Goal: Task Accomplishment & Management: Complete application form

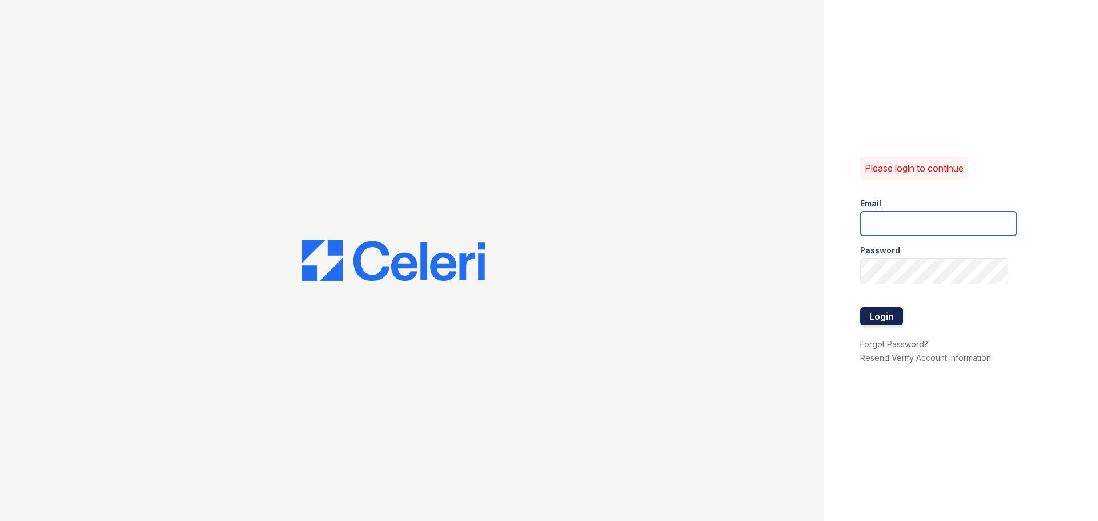
type input "[EMAIL_ADDRESS][DOMAIN_NAME]"
click at [885, 315] on button "Login" at bounding box center [881, 316] width 43 height 18
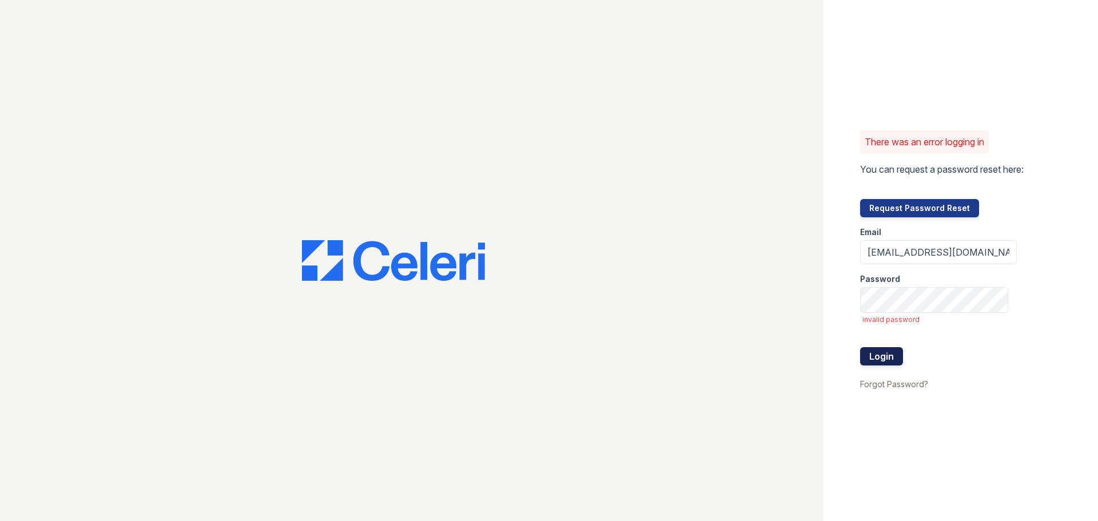
click at [887, 363] on button "Login" at bounding box center [881, 356] width 43 height 18
click at [860, 347] on button "Login" at bounding box center [881, 356] width 43 height 18
click at [897, 356] on button "Login" at bounding box center [881, 356] width 43 height 18
click at [912, 389] on link "Forgot Password?" at bounding box center [894, 384] width 68 height 10
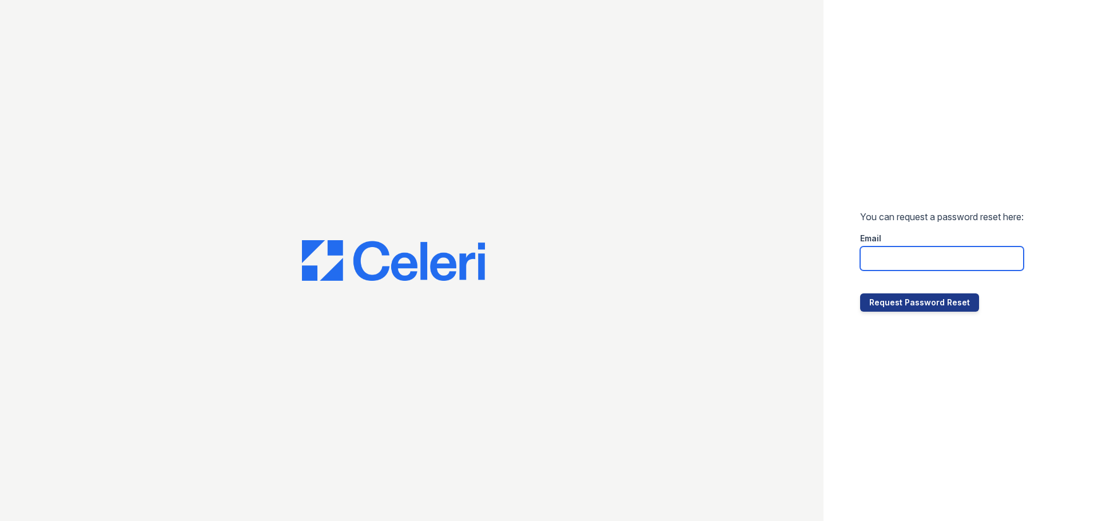
click at [965, 248] on input "email" at bounding box center [942, 259] width 164 height 24
type input "[EMAIL_ADDRESS][DOMAIN_NAME]"
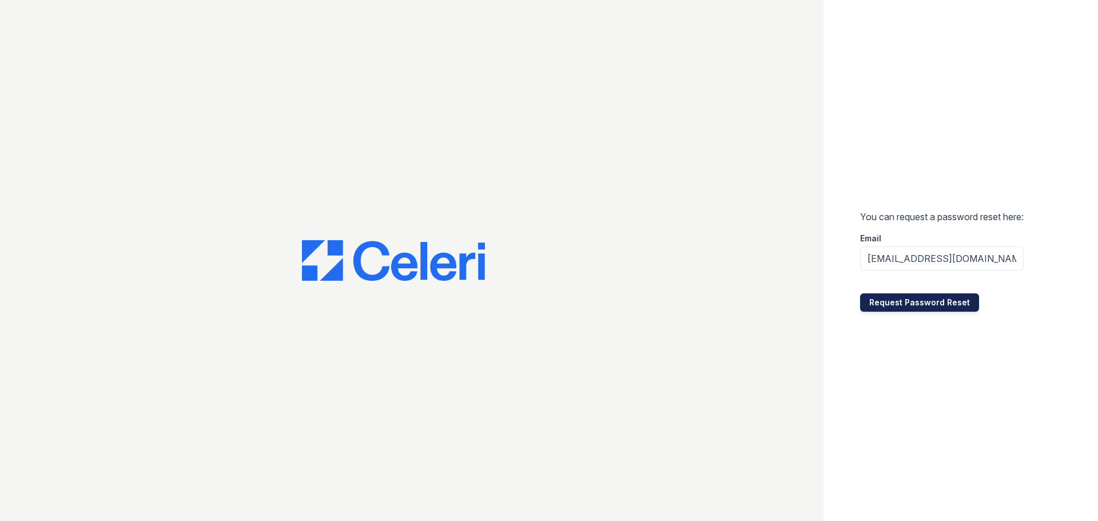
click at [928, 304] on button "Request Password Reset" at bounding box center [919, 302] width 119 height 18
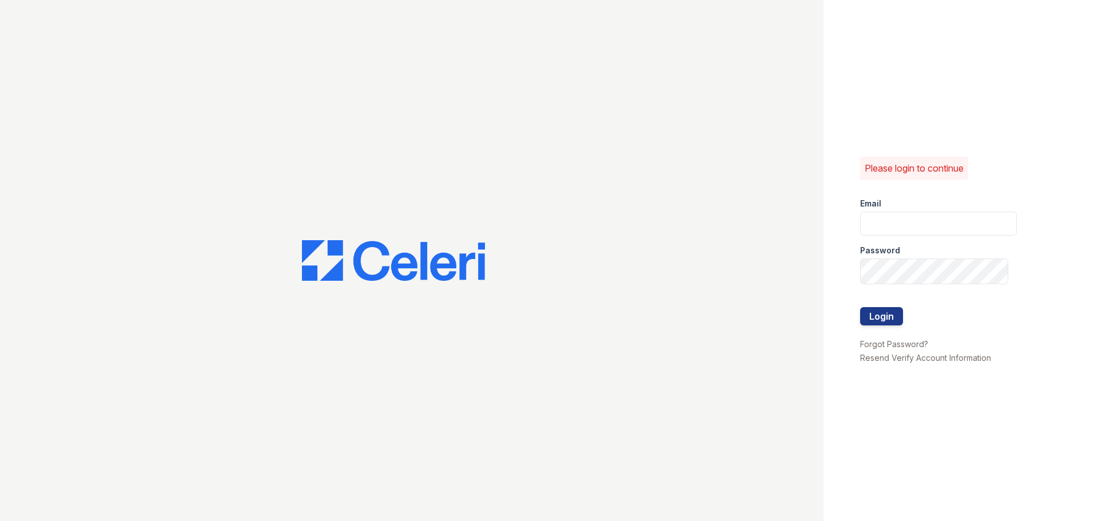
type input "[EMAIL_ADDRESS][DOMAIN_NAME]"
click at [889, 309] on button "Login" at bounding box center [881, 316] width 43 height 18
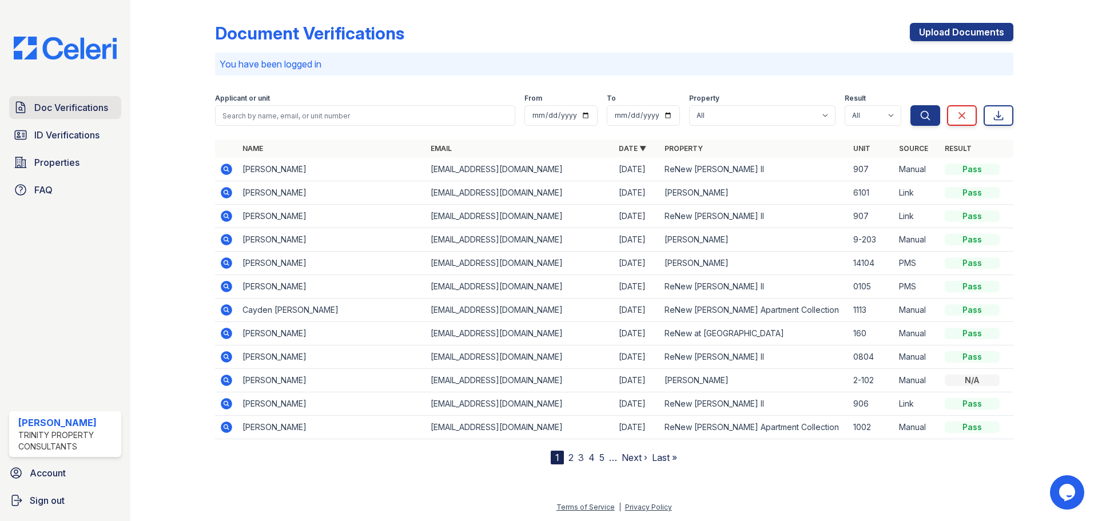
click at [88, 114] on span "Doc Verifications" at bounding box center [71, 108] width 74 height 14
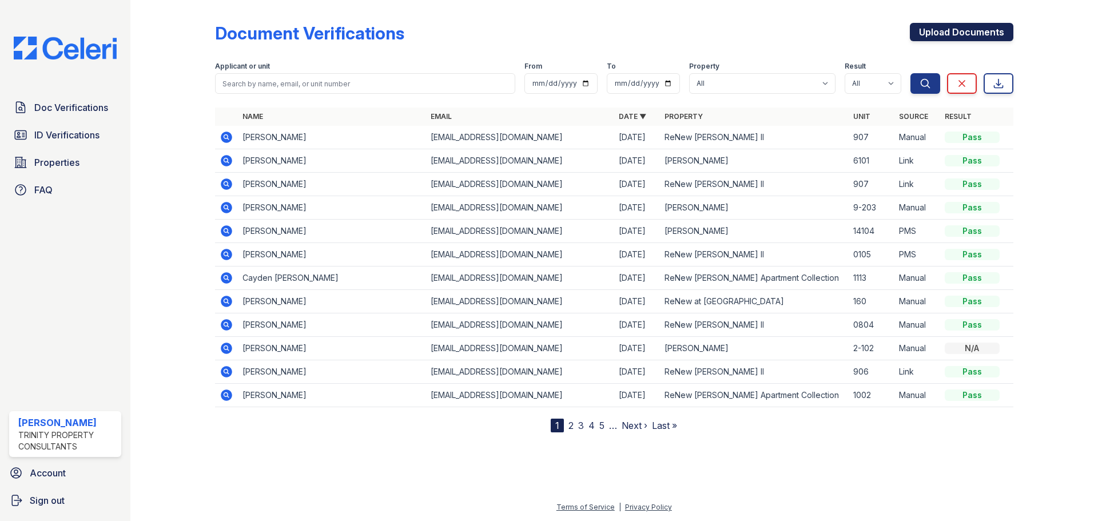
click at [939, 34] on link "Upload Documents" at bounding box center [962, 32] width 104 height 18
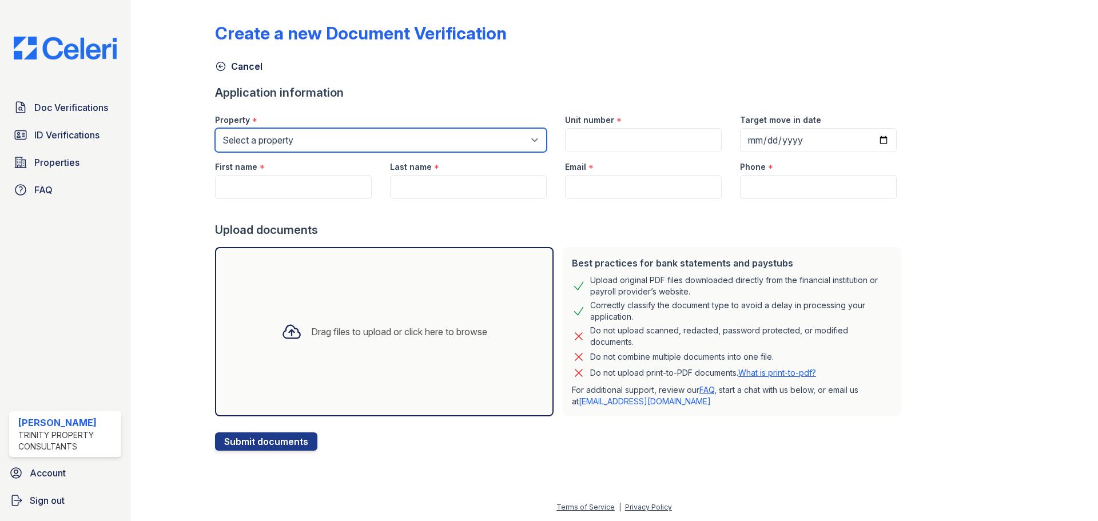
click at [313, 147] on select "Select a property ReNew Andrews Apartment Collection ReNew Andrews II ReNew at …" at bounding box center [381, 140] width 332 height 24
select select "65"
click at [223, 136] on select "Select a property ReNew Andrews Apartment Collection ReNew Andrews II ReNew at …" at bounding box center [381, 140] width 332 height 24
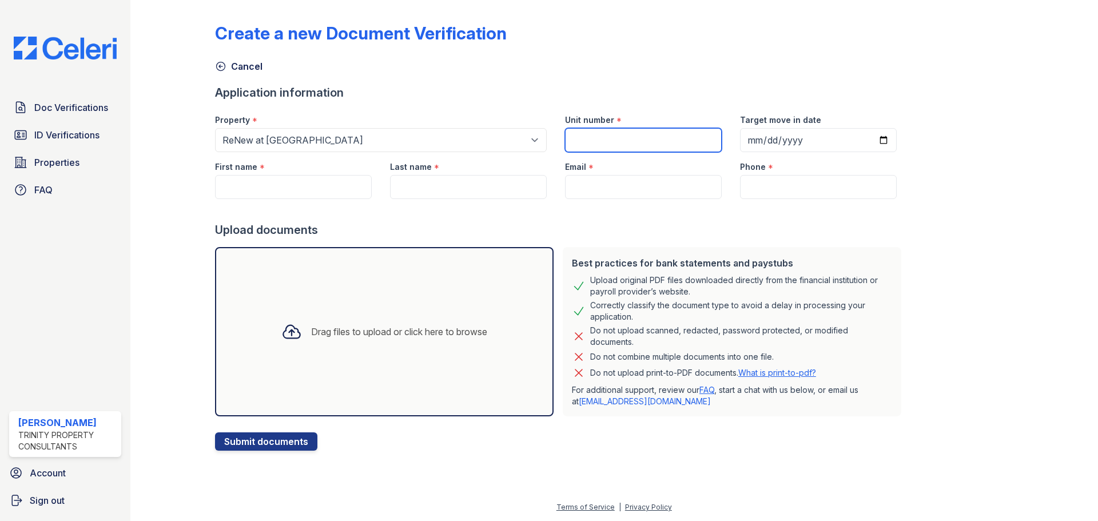
click at [623, 152] on input "Unit number" at bounding box center [643, 140] width 157 height 24
type input "283"
click at [897, 146] on input "Target move in date" at bounding box center [818, 140] width 157 height 24
type input "2025-10-03"
click at [292, 196] on input "First name" at bounding box center [293, 187] width 157 height 24
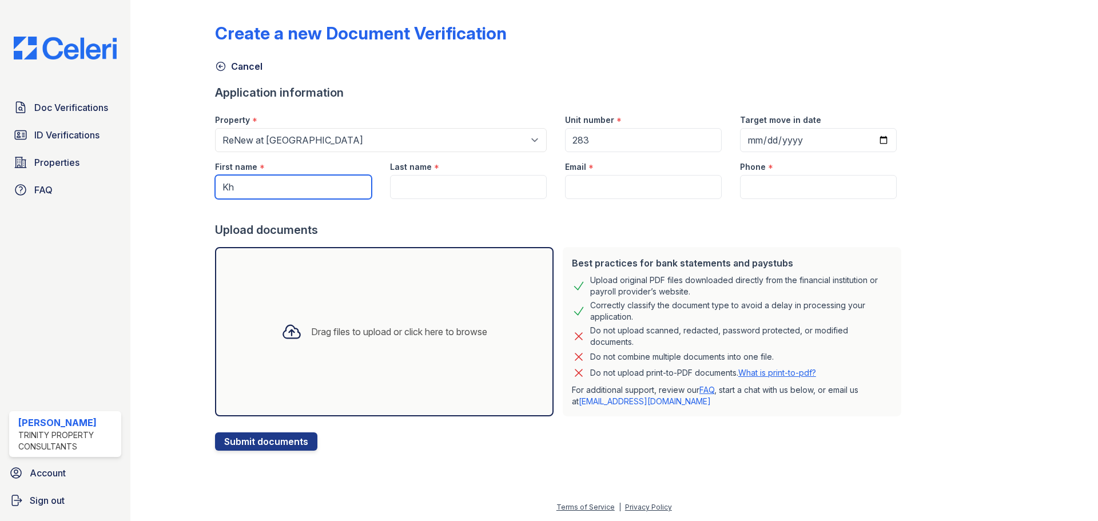
click at [268, 189] on input "Kh" at bounding box center [293, 187] width 157 height 24
type input "K"
type input "Mikhaila"
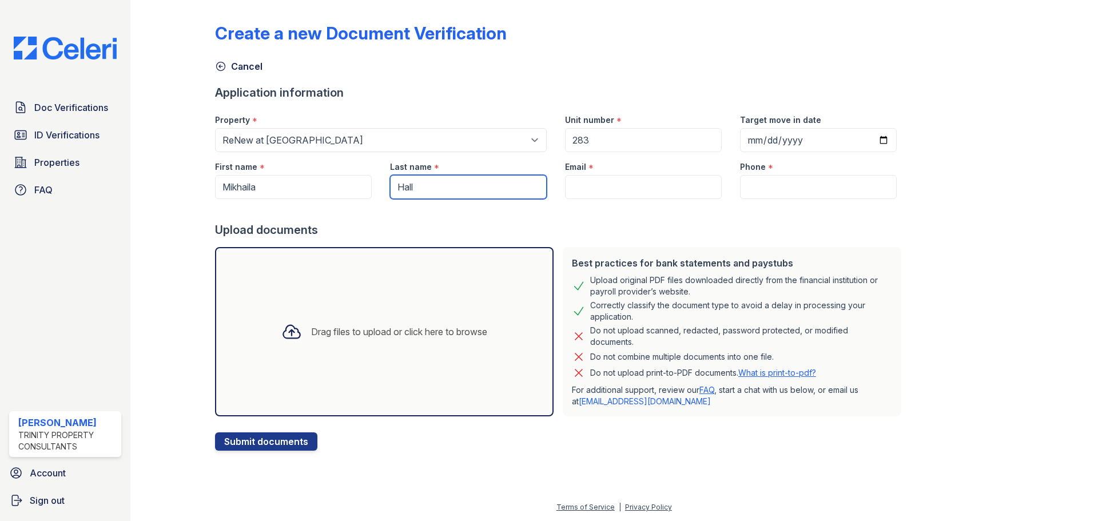
type input "Hall"
click at [587, 195] on input "Email" at bounding box center [643, 187] width 157 height 24
paste input "[EMAIL_ADDRESS][DOMAIN_NAME]"
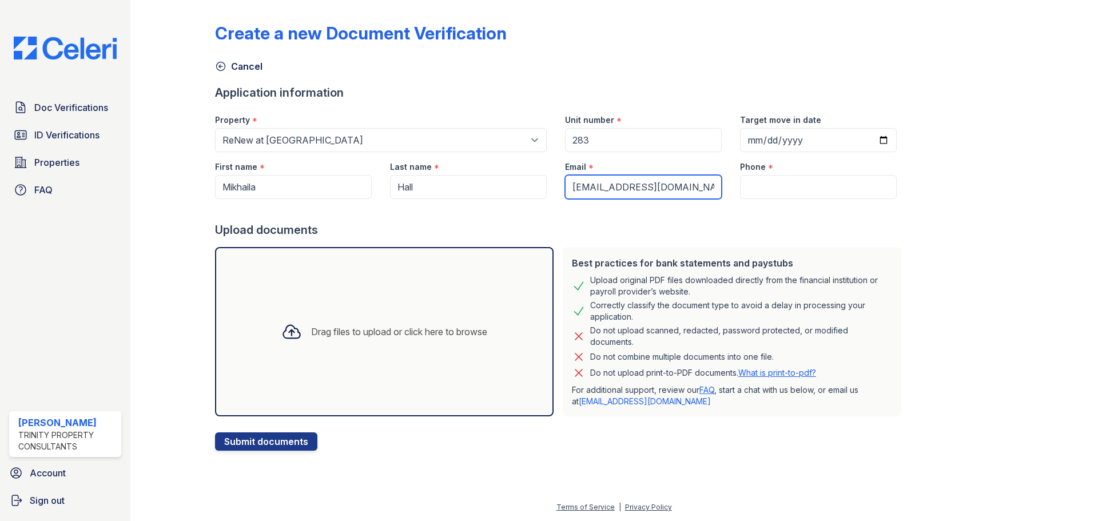
type input "[EMAIL_ADDRESS][DOMAIN_NAME]"
drag, startPoint x: 766, startPoint y: 193, endPoint x: 793, endPoint y: 197, distance: 27.2
click at [766, 193] on input "Phone" at bounding box center [818, 187] width 157 height 24
paste input "(432) 895-1337"
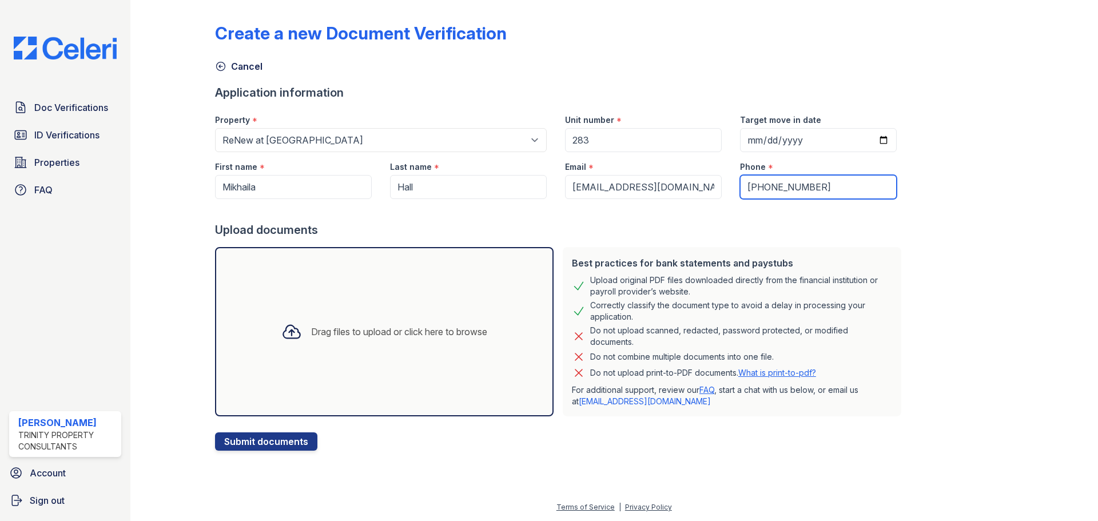
type input "(432) 895-1337"
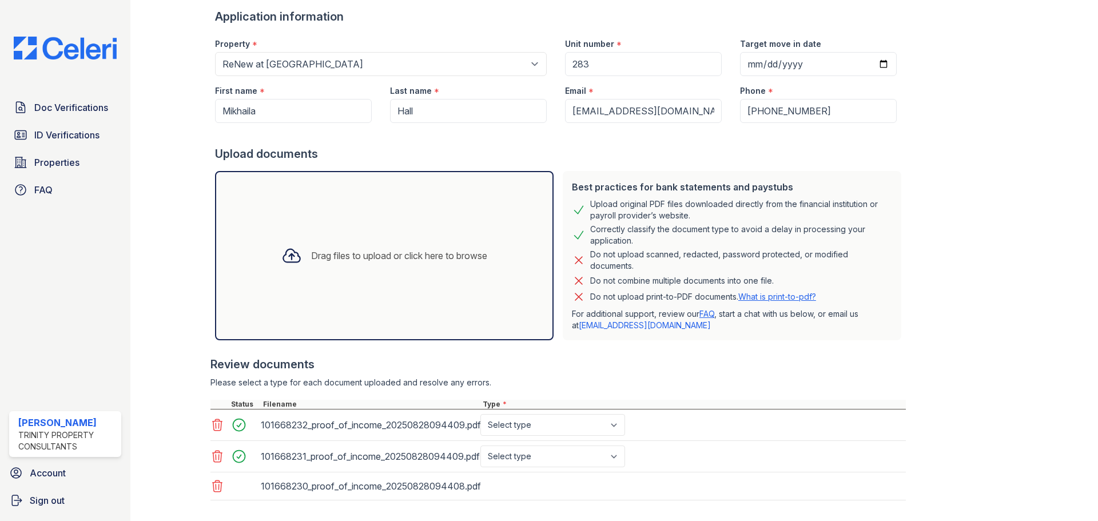
scroll to position [176, 0]
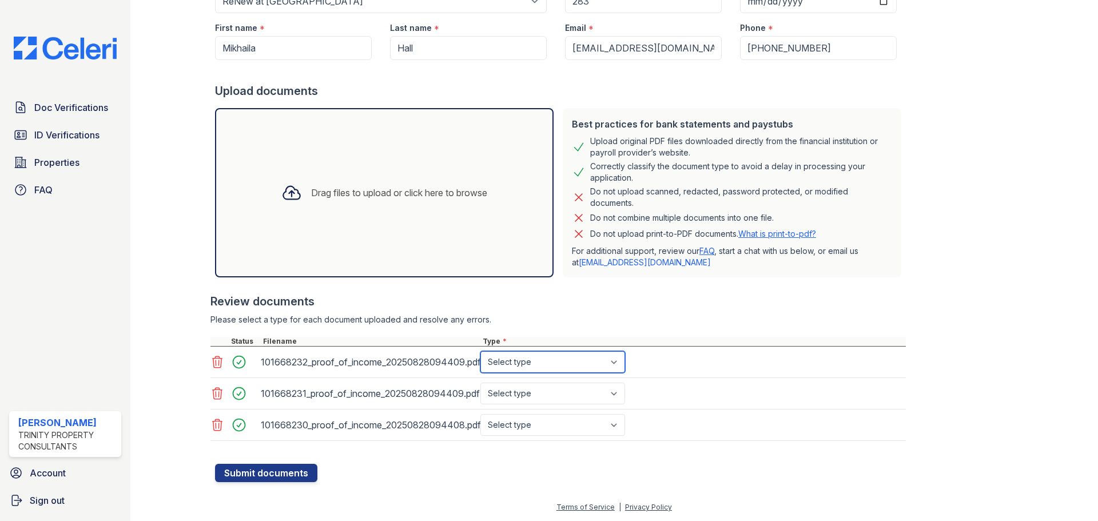
click at [553, 353] on select "Select type Paystub Bank Statement Offer Letter Tax Documents Benefit Award Let…" at bounding box center [552, 362] width 145 height 22
select select "bank_statement"
click at [504, 351] on select "Select type Paystub Bank Statement Offer Letter Tax Documents Benefit Award Let…" at bounding box center [552, 362] width 145 height 22
click at [558, 392] on select "Select type Paystub Bank Statement Offer Letter Tax Documents Benefit Award Let…" at bounding box center [552, 394] width 145 height 22
select select "bank_statement"
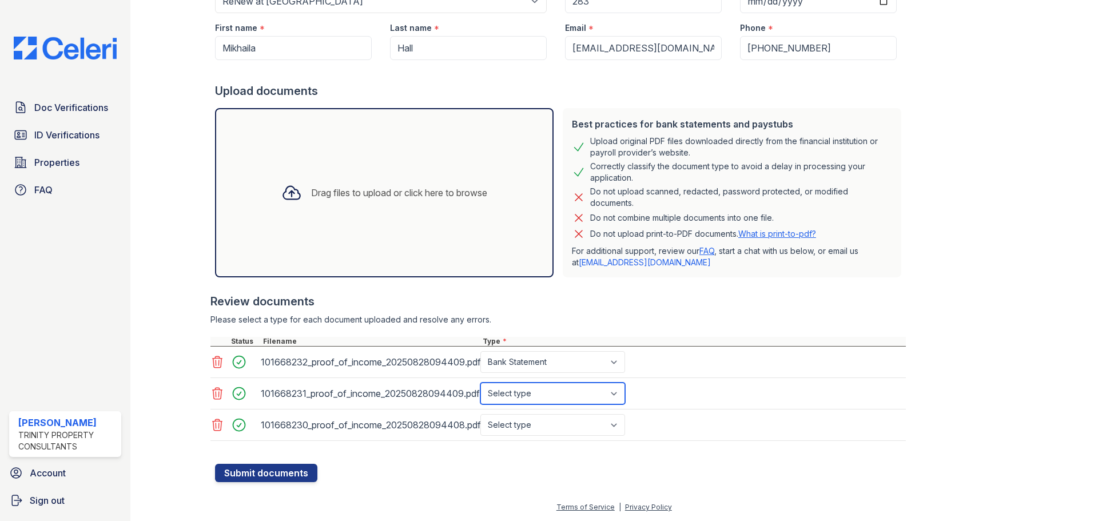
click at [504, 383] on select "Select type Paystub Bank Statement Offer Letter Tax Documents Benefit Award Let…" at bounding box center [552, 394] width 145 height 22
click at [579, 423] on select "Select type Paystub Bank Statement Offer Letter Tax Documents Benefit Award Let…" at bounding box center [552, 425] width 145 height 22
select select "bank_statement"
click at [504, 414] on select "Select type Paystub Bank Statement Offer Letter Tax Documents Benefit Award Let…" at bounding box center [552, 425] width 145 height 22
click at [284, 473] on button "Submit documents" at bounding box center [266, 473] width 102 height 18
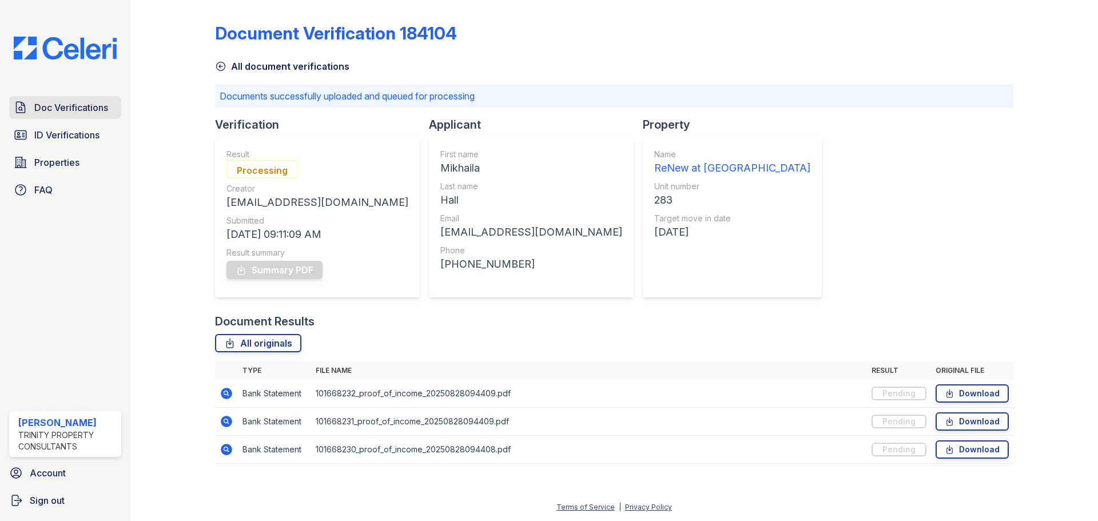
click at [37, 107] on span "Doc Verifications" at bounding box center [71, 108] width 74 height 14
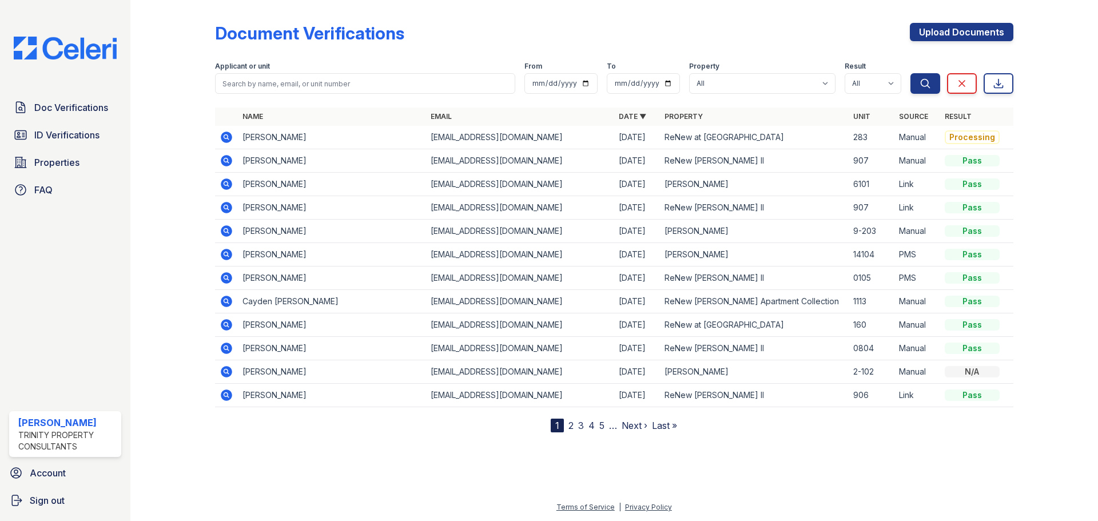
click at [233, 144] on icon at bounding box center [227, 137] width 14 height 14
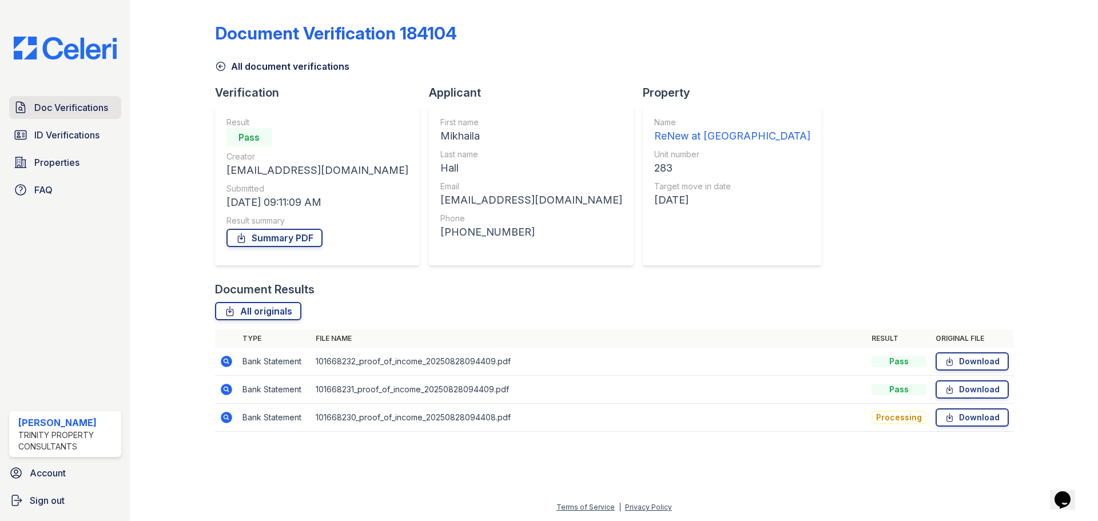
click at [108, 114] on span "Doc Verifications" at bounding box center [71, 108] width 74 height 14
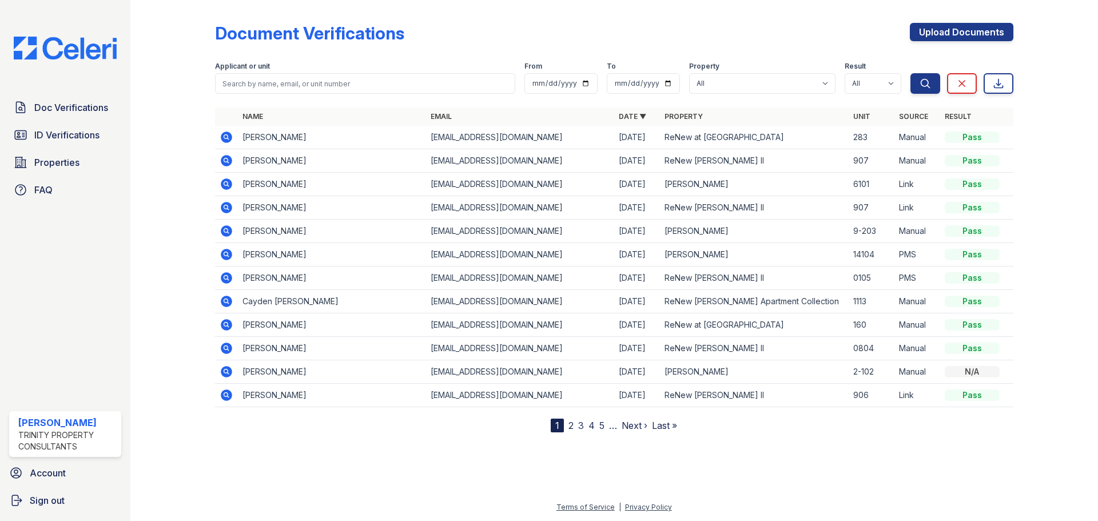
click at [232, 143] on icon at bounding box center [226, 137] width 11 height 11
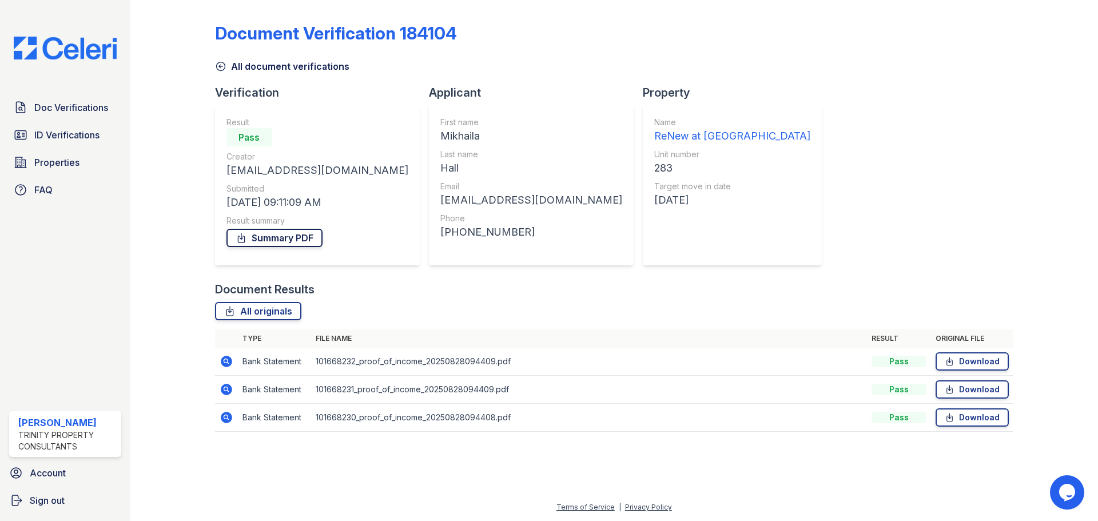
click at [301, 247] on link "Summary PDF" at bounding box center [275, 238] width 96 height 18
drag, startPoint x: 865, startPoint y: 202, endPoint x: 937, endPoint y: 189, distance: 73.4
click at [937, 189] on div "Document Verification 184104 All document verifications Verification Result Pas…" at bounding box center [614, 224] width 799 height 439
